Goal: Task Accomplishment & Management: Use online tool/utility

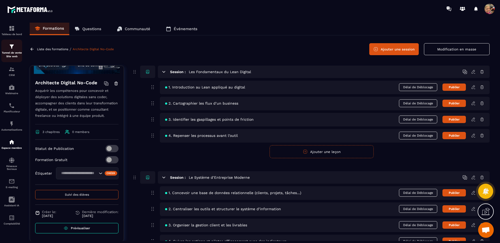
click at [13, 51] on p "Tunnel de vente Site web" at bounding box center [11, 54] width 21 height 7
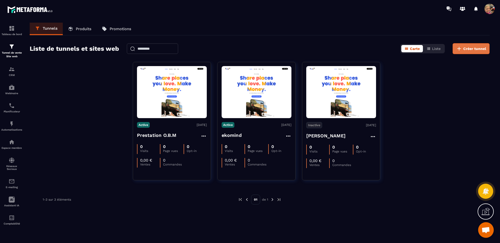
click at [474, 48] on span "Créer tunnel" at bounding box center [474, 48] width 23 height 5
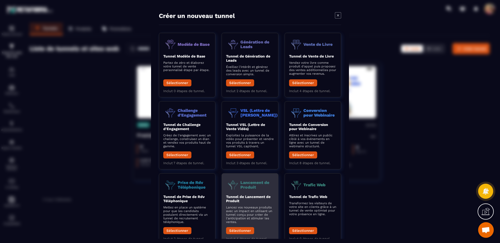
click at [257, 191] on header "Lancement de Produit" at bounding box center [250, 185] width 48 height 14
click at [247, 229] on button "Sélectionner" at bounding box center [240, 230] width 28 height 7
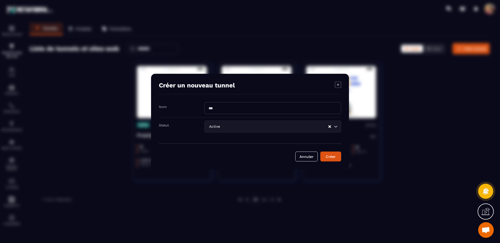
click at [235, 109] on input "Modal window" at bounding box center [272, 108] width 137 height 12
type input "**********"
click at [332, 156] on div "Créer" at bounding box center [331, 156] width 14 height 5
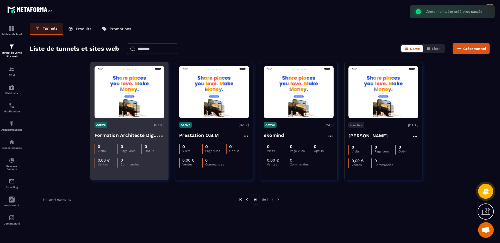
click at [147, 102] on img at bounding box center [130, 92] width 70 height 49
click at [137, 97] on img at bounding box center [130, 92] width 70 height 49
click at [154, 100] on img at bounding box center [130, 92] width 70 height 49
click at [147, 76] on img at bounding box center [130, 92] width 70 height 49
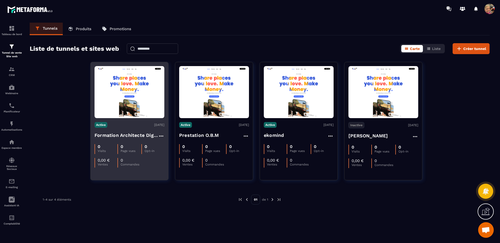
click at [159, 68] on img at bounding box center [130, 92] width 70 height 49
click at [104, 70] on img at bounding box center [130, 92] width 70 height 49
click at [131, 117] on figure at bounding box center [130, 92] width 70 height 52
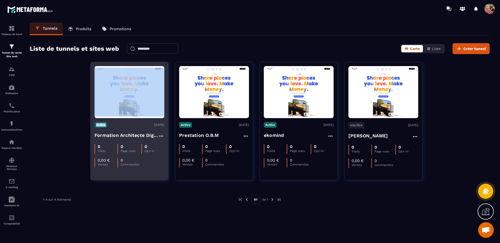
click at [131, 118] on figure at bounding box center [130, 92] width 70 height 52
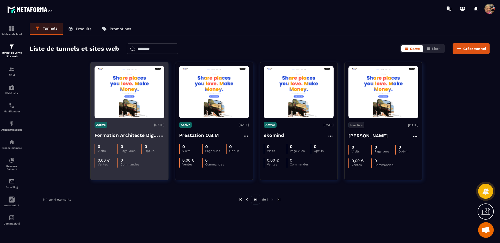
click at [131, 123] on div "Active [DATE]" at bounding box center [130, 125] width 70 height 6
click at [132, 110] on img at bounding box center [130, 92] width 70 height 49
click at [159, 69] on img at bounding box center [130, 92] width 70 height 49
click at [145, 82] on img at bounding box center [130, 92] width 70 height 49
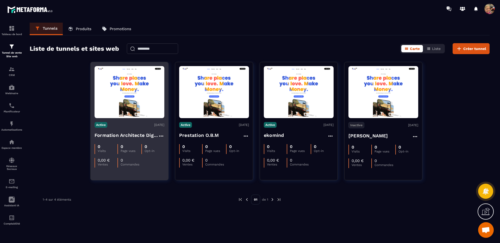
click at [139, 162] on div "0" at bounding box center [131, 160] width 20 height 5
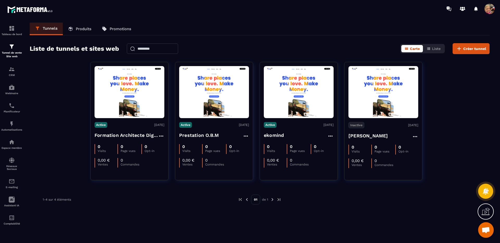
click at [86, 29] on p "Produits" at bounding box center [84, 29] width 16 height 5
click at [85, 29] on p "Produits" at bounding box center [84, 29] width 16 height 5
click at [488, 189] on icon at bounding box center [486, 192] width 8 height 8
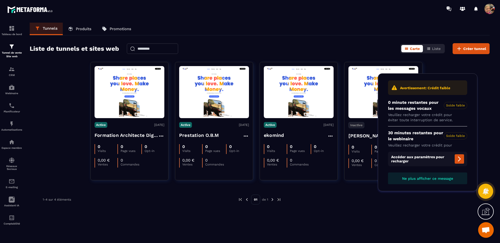
click at [436, 181] on span "Ne plus afficher ce message" at bounding box center [427, 179] width 51 height 4
